Goal: Task Accomplishment & Management: Use online tool/utility

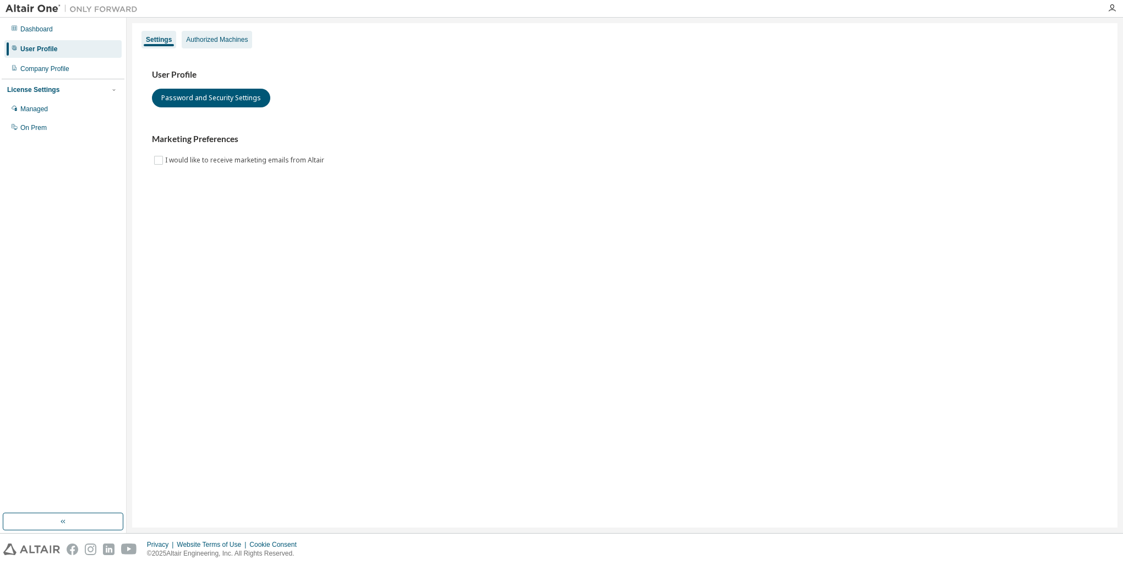
drag, startPoint x: 227, startPoint y: 32, endPoint x: 232, endPoint y: 36, distance: 5.9
click at [227, 32] on div "Authorized Machines" at bounding box center [217, 40] width 70 height 18
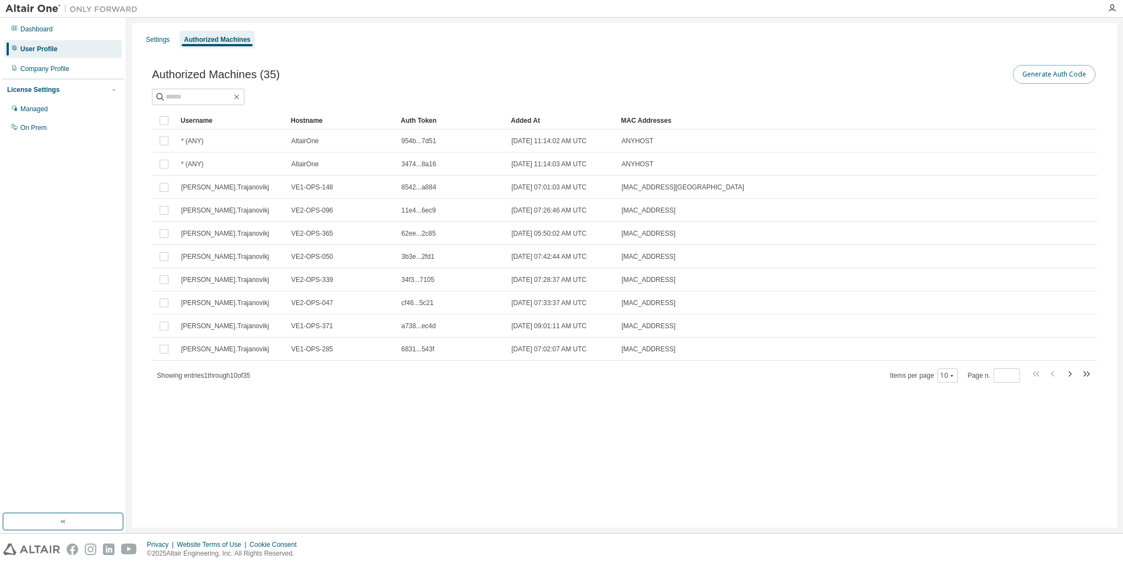
click at [1034, 75] on button "Generate Auth Code" at bounding box center [1054, 74] width 83 height 19
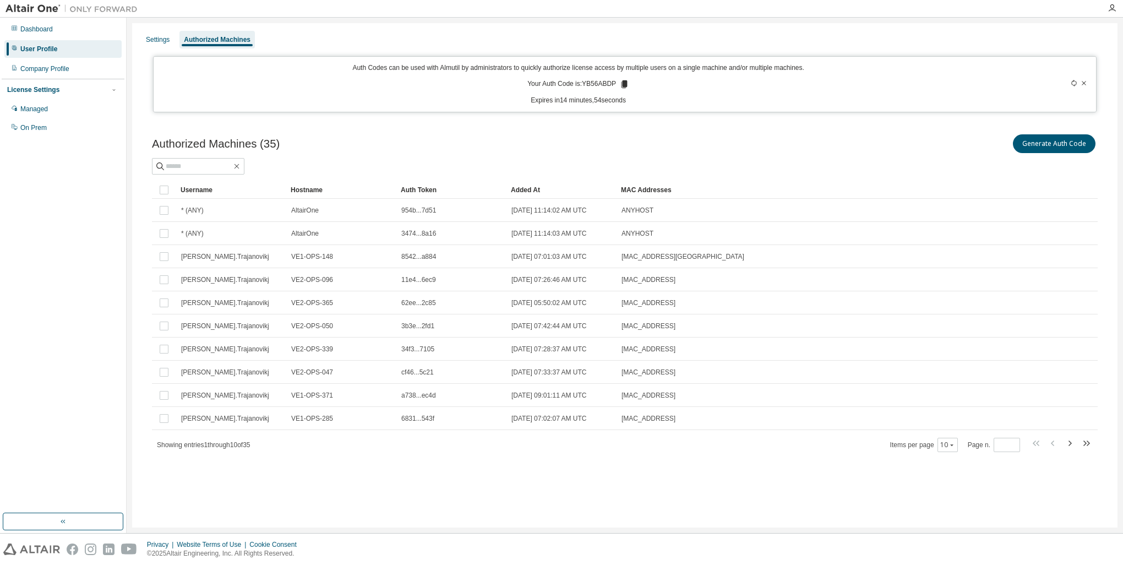
click at [607, 77] on div "Auth Codes can be used with Almutil by administrators to quickly authorize lice…" at bounding box center [578, 84] width 836 height 42
click at [606, 85] on p "Your Auth Code is: YB56ABDP" at bounding box center [578, 84] width 102 height 10
copy p "YB56ABDP"
